Goal: Transaction & Acquisition: Subscribe to service/newsletter

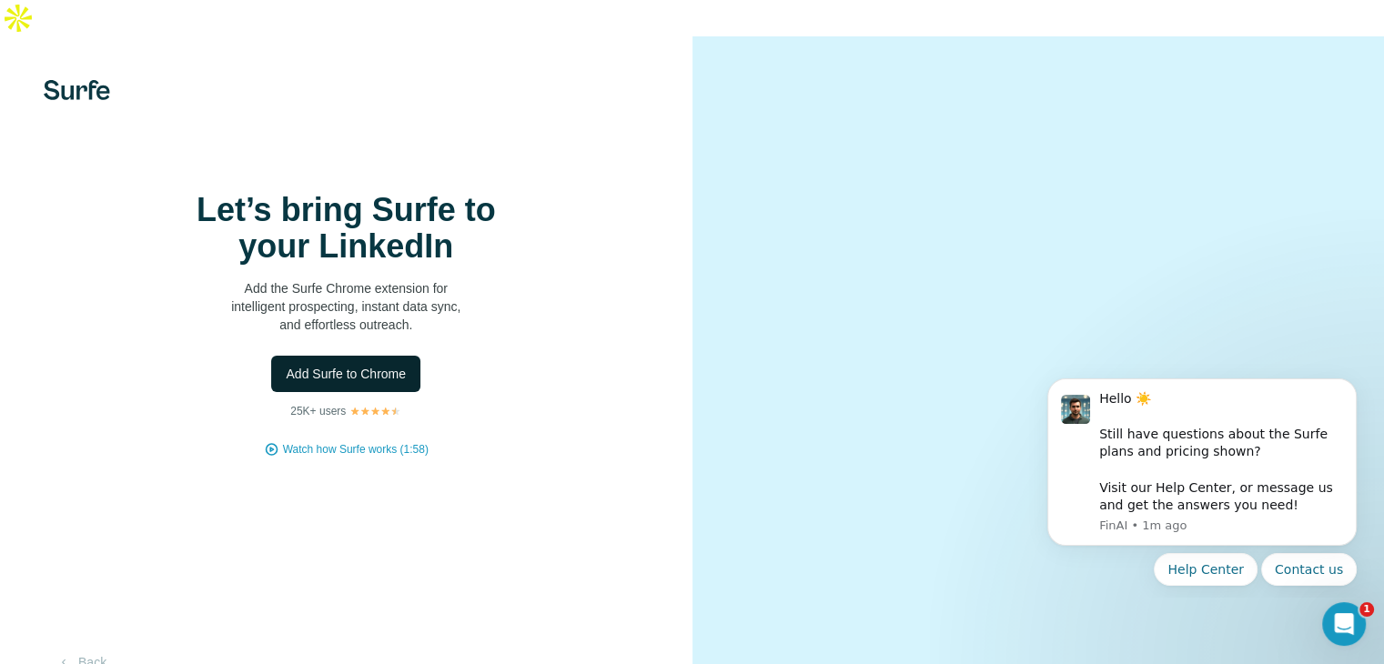
click at [352, 363] on button "Add Surfe to Chrome" at bounding box center [345, 374] width 149 height 36
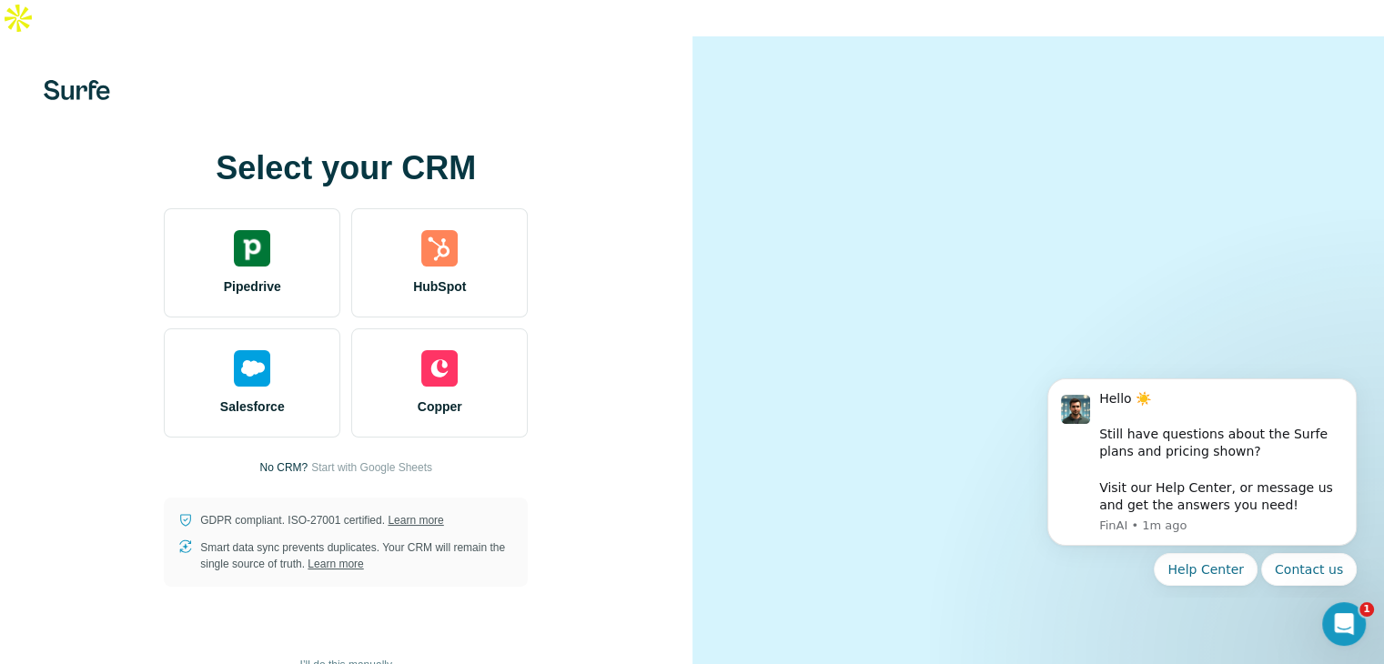
click at [597, 217] on div "Select your CRM Pipedrive HubSpot Salesforce Copper No CRM? Start with Google S…" at bounding box center [346, 368] width 620 height 437
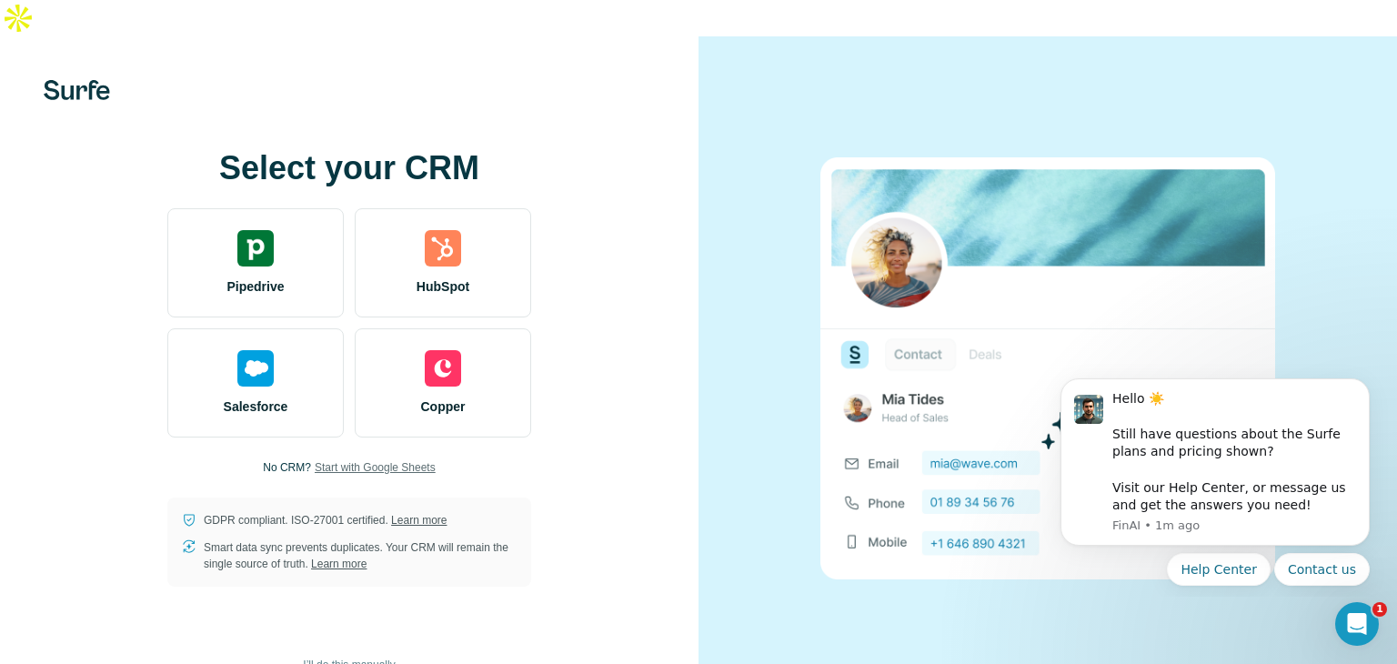
click at [387, 459] on span "Start with Google Sheets" at bounding box center [375, 467] width 121 height 16
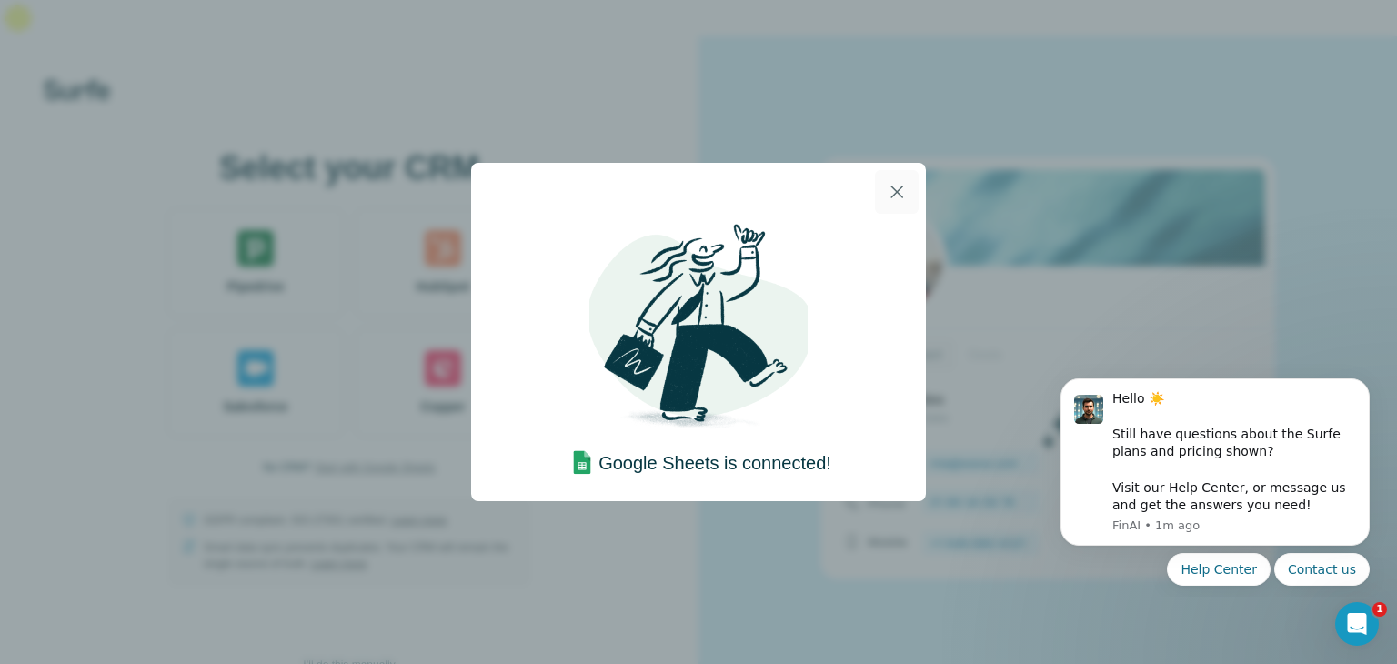
click at [892, 202] on icon "button" at bounding box center [897, 192] width 22 height 22
click at [899, 186] on icon "button" at bounding box center [897, 192] width 22 height 22
click at [904, 197] on icon "button" at bounding box center [897, 192] width 22 height 22
